Goal: Task Accomplishment & Management: Use online tool/utility

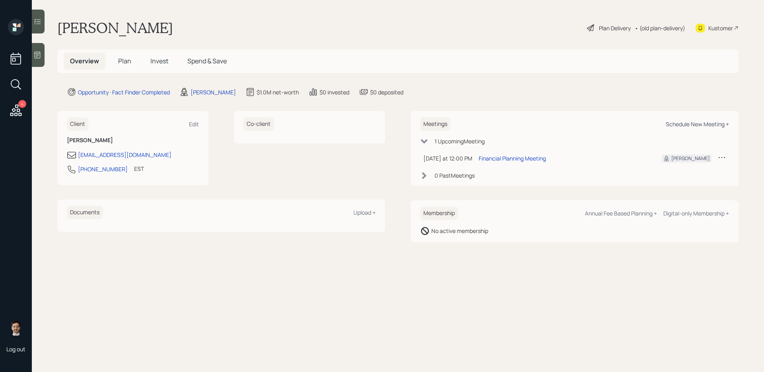
click at [692, 125] on div "Schedule New Meeting +" at bounding box center [697, 124] width 63 height 8
select select "ef6b64e1-8f62-4a74-b865-a7df4b35b836"
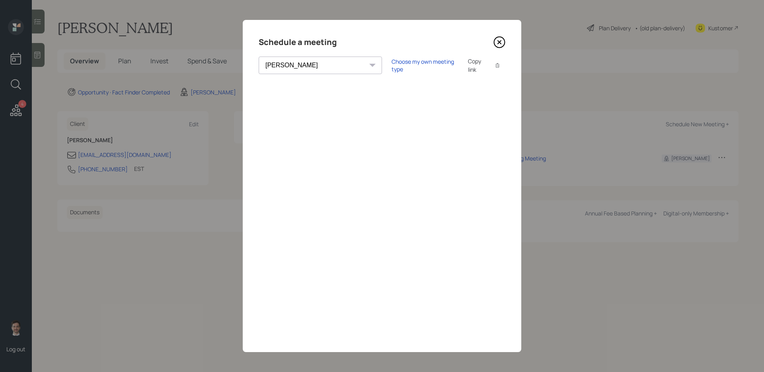
click at [501, 45] on icon at bounding box center [499, 42] width 12 height 12
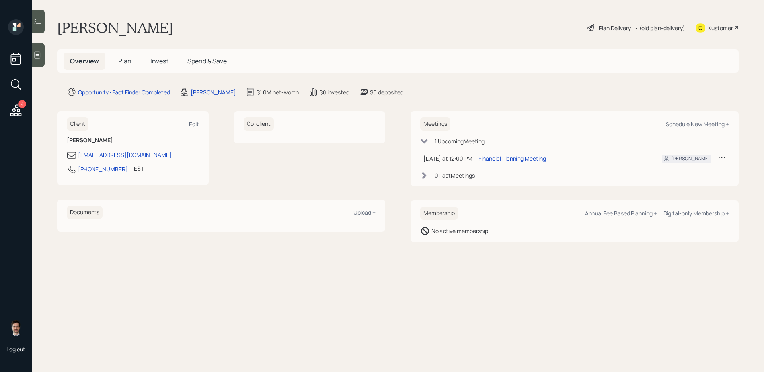
click at [126, 62] on span "Plan" at bounding box center [124, 61] width 13 height 9
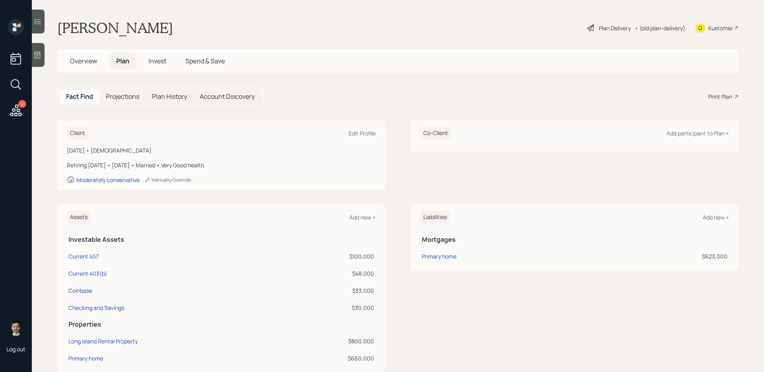
click at [721, 99] on div "Print Plan" at bounding box center [720, 96] width 24 height 8
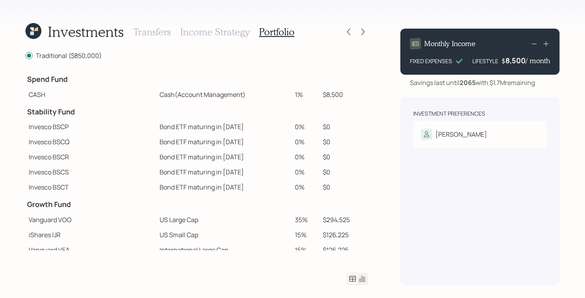
scroll to position [37, 0]
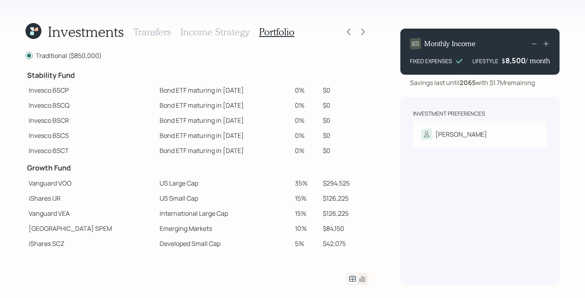
click at [37, 32] on icon at bounding box center [33, 31] width 16 height 16
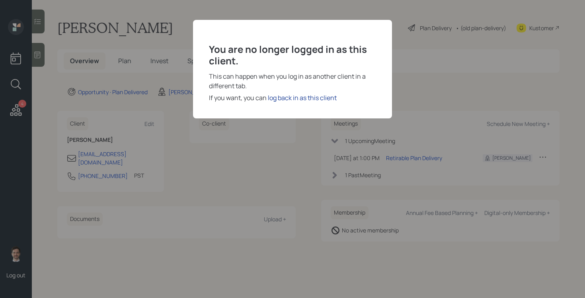
click at [308, 96] on div "log back in as this client" at bounding box center [302, 98] width 69 height 10
